Goal: Task Accomplishment & Management: Manage account settings

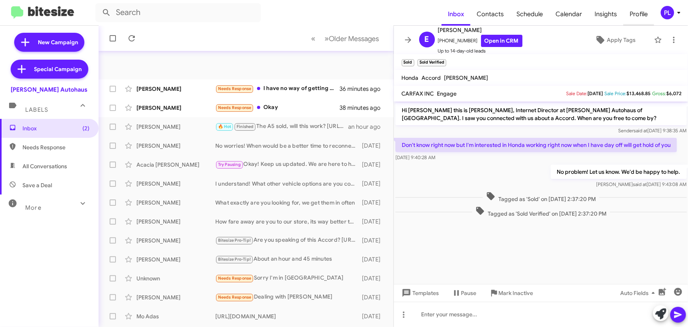
scroll to position [131, 0]
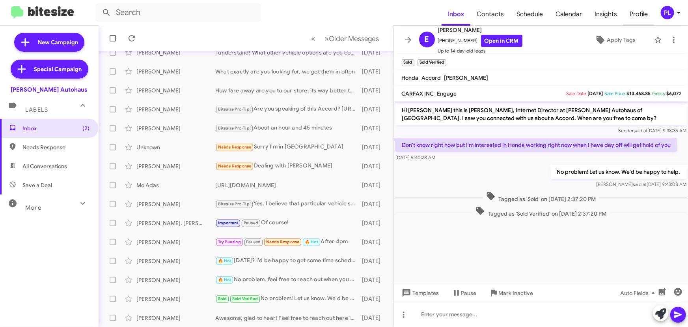
click at [638, 14] on span "Profile" at bounding box center [639, 14] width 31 height 23
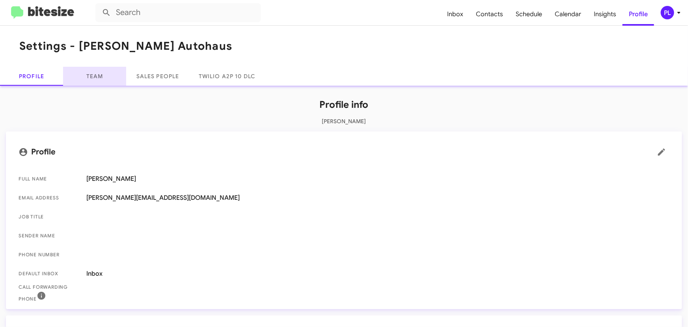
click at [86, 76] on link "Team" at bounding box center [94, 76] width 63 height 19
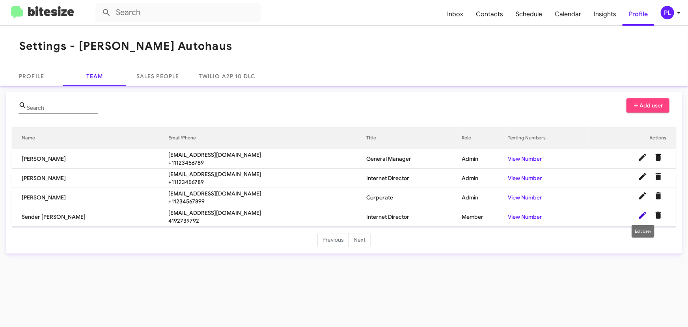
click at [641, 218] on icon at bounding box center [642, 214] width 9 height 9
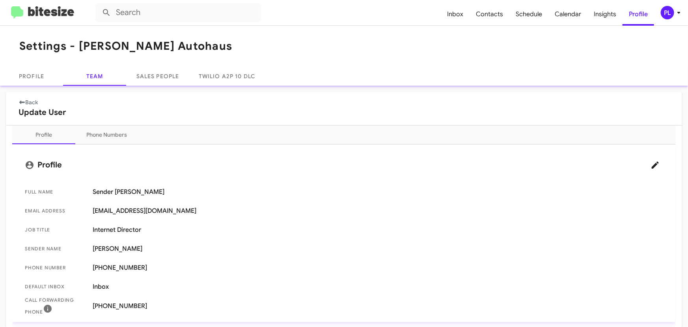
scroll to position [36, 0]
